Goal: Task Accomplishment & Management: Use online tool/utility

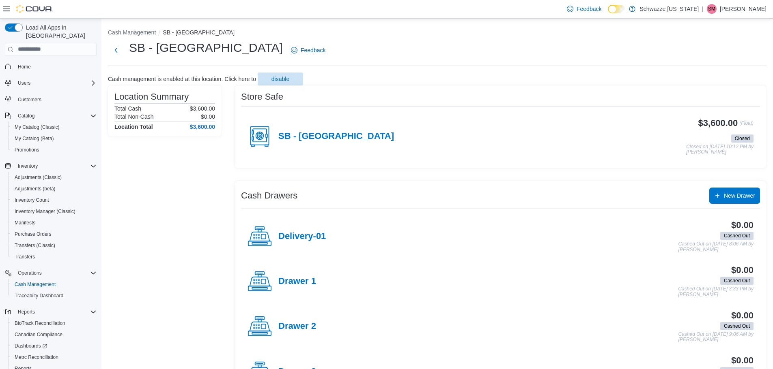
scroll to position [38, 0]
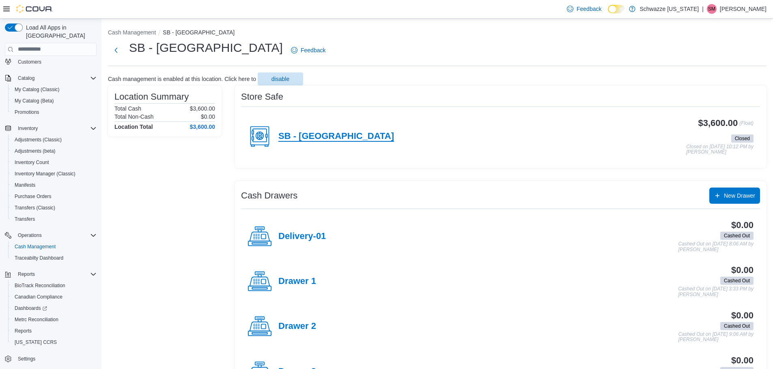
click at [321, 132] on h4 "SB - [GEOGRAPHIC_DATA]" at bounding box center [336, 136] width 116 height 11
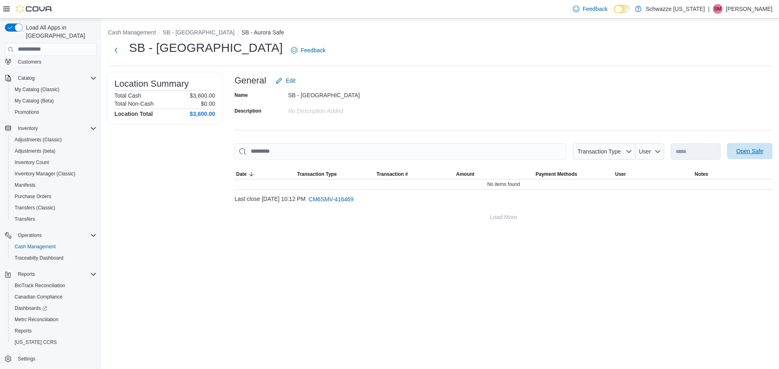
click at [741, 154] on span "Open Safe" at bounding box center [749, 151] width 27 height 8
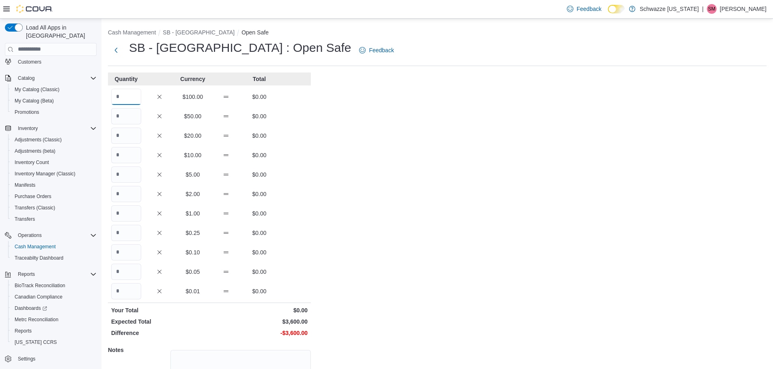
click at [128, 96] on input "Quantity" at bounding box center [126, 97] width 30 height 16
type input "**"
click at [405, 175] on div "Cash Management SB - Aurora Open Safe SB - [GEOGRAPHIC_DATA] : Open Safe Feedba…" at bounding box center [436, 230] width 671 height 423
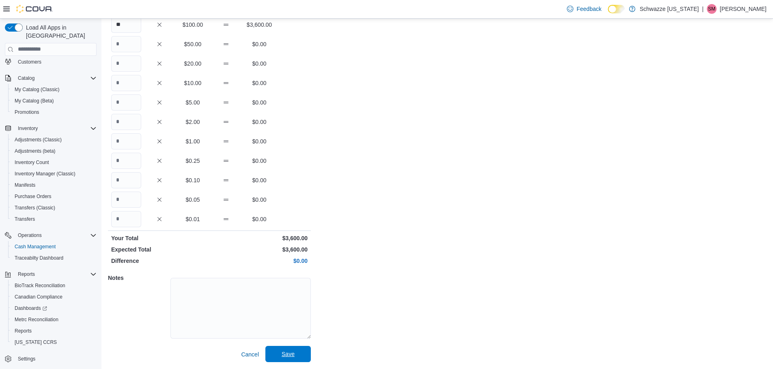
click at [277, 355] on span "Save" at bounding box center [288, 354] width 36 height 16
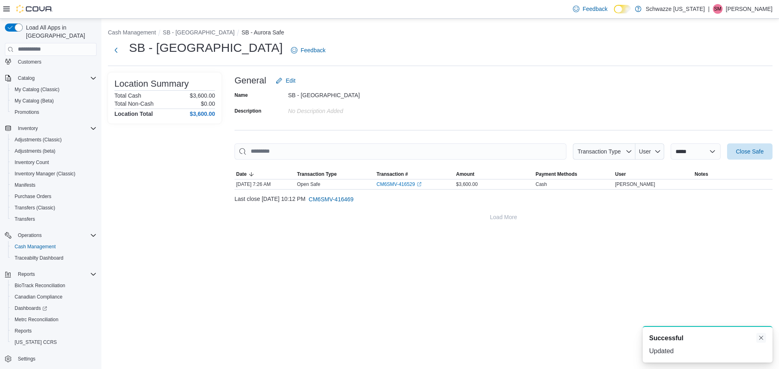
click at [760, 339] on button "Dismiss toast" at bounding box center [761, 338] width 10 height 10
